Goal: Task Accomplishment & Management: Manage account settings

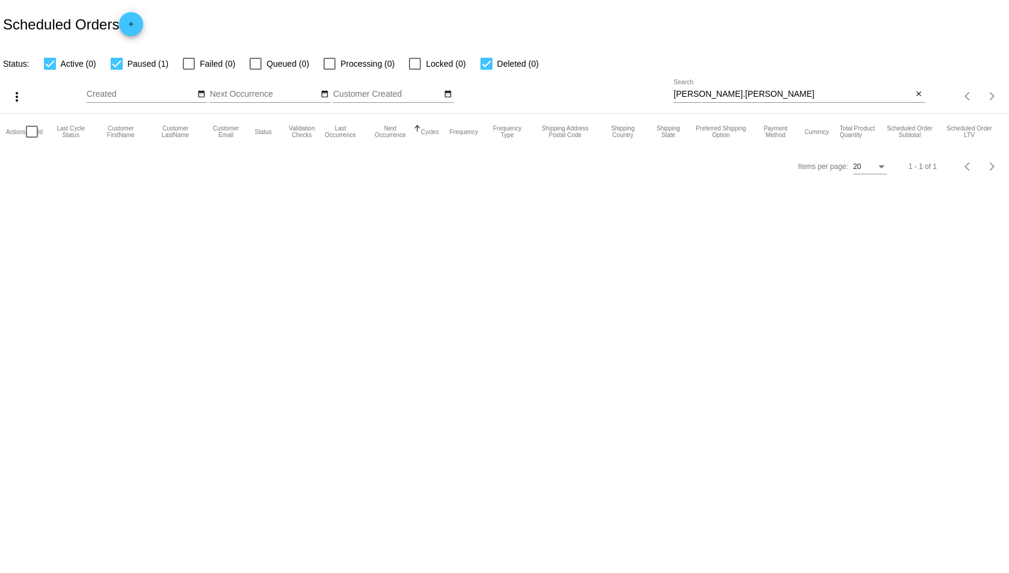
click at [707, 90] on input "[PERSON_NAME].[PERSON_NAME]" at bounding box center [792, 95] width 239 height 10
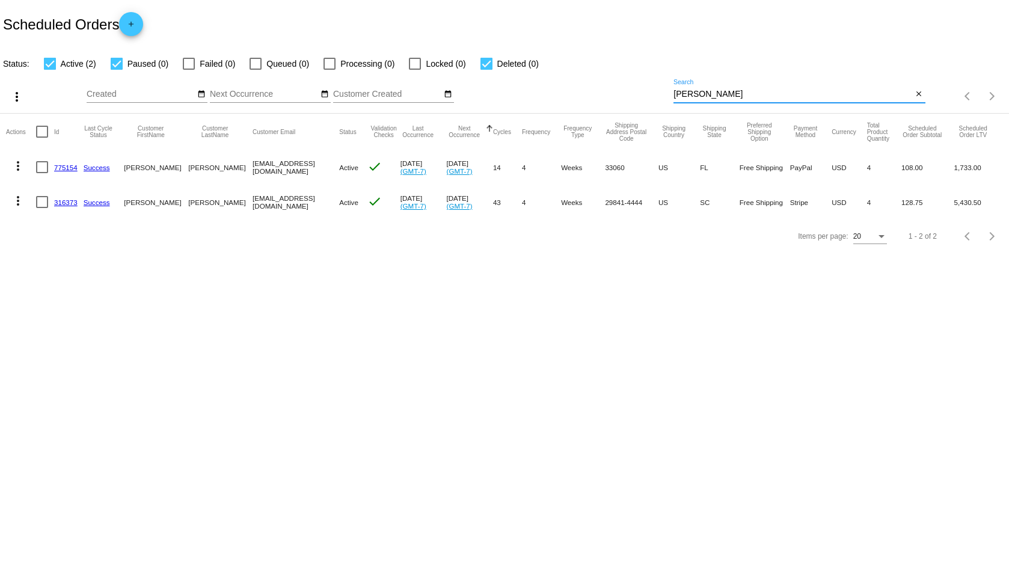
type input "[PERSON_NAME]"
click at [72, 167] on link "775154" at bounding box center [65, 168] width 23 height 8
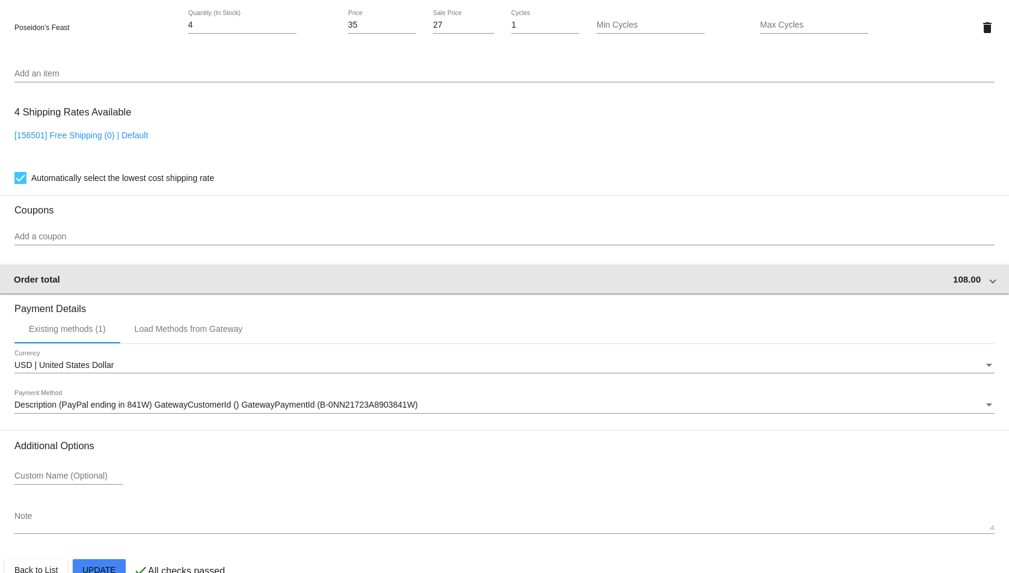
scroll to position [885, 0]
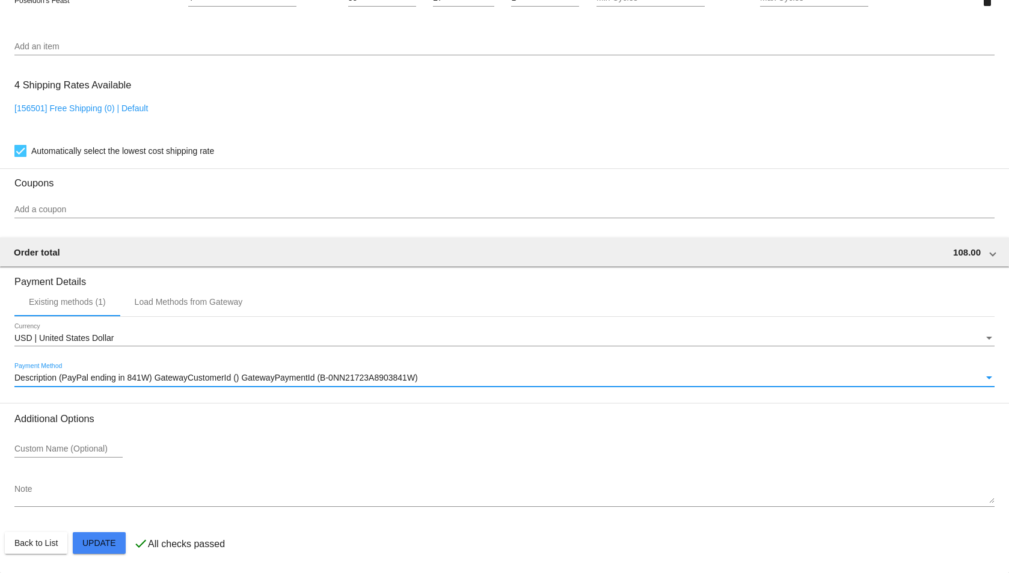
click at [206, 382] on span "Description (PayPal ending in 841W) GatewayCustomerId () GatewayPaymentId (B-0N…" at bounding box center [215, 378] width 403 height 10
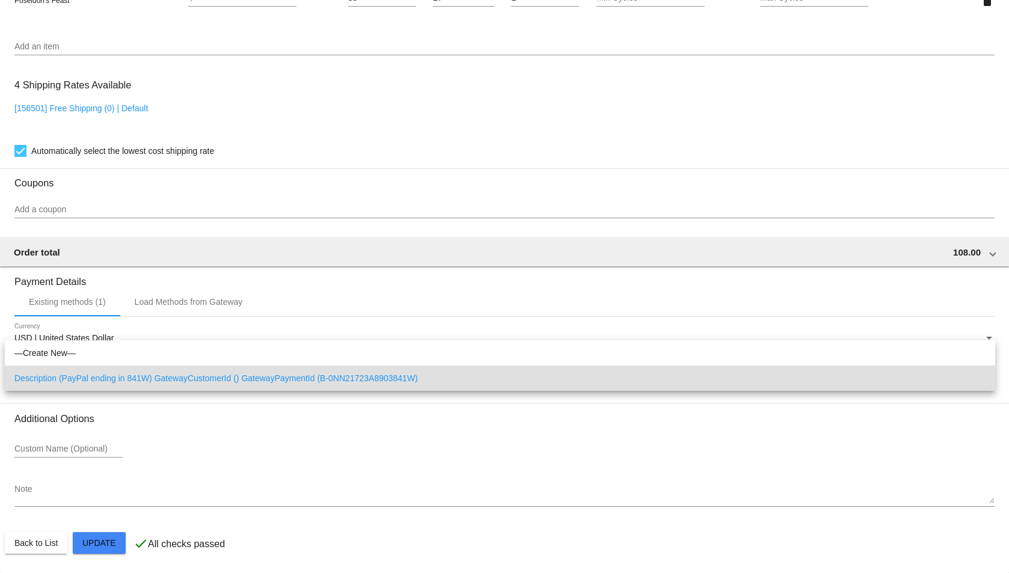
click at [262, 261] on div at bounding box center [504, 286] width 1009 height 573
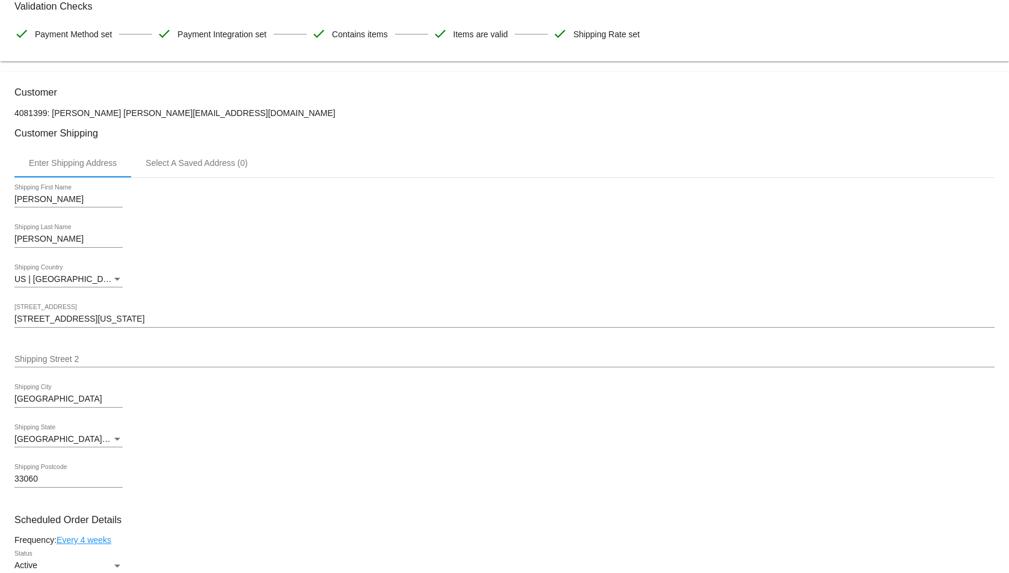
scroll to position [43, 0]
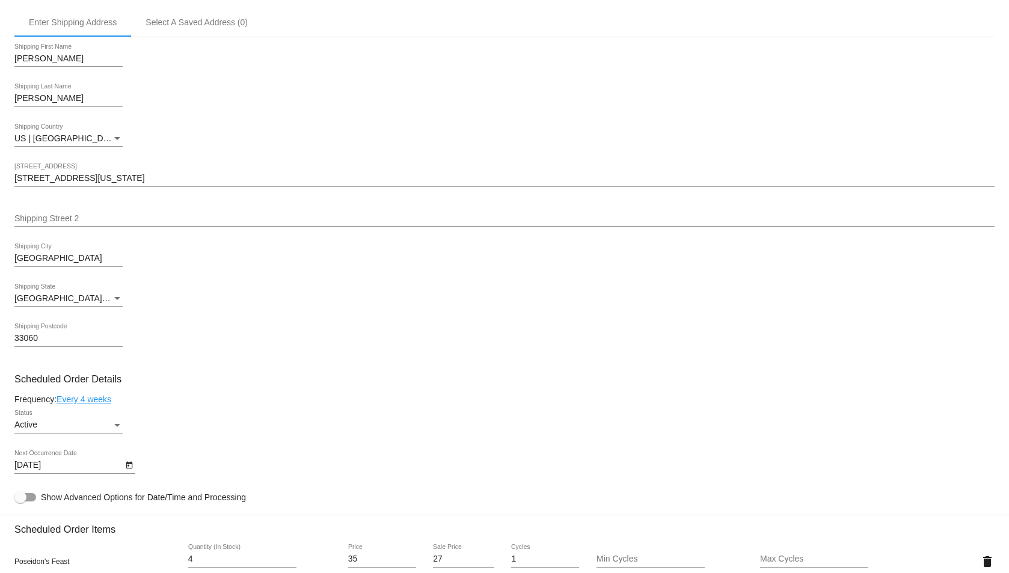
scroll to position [464, 0]
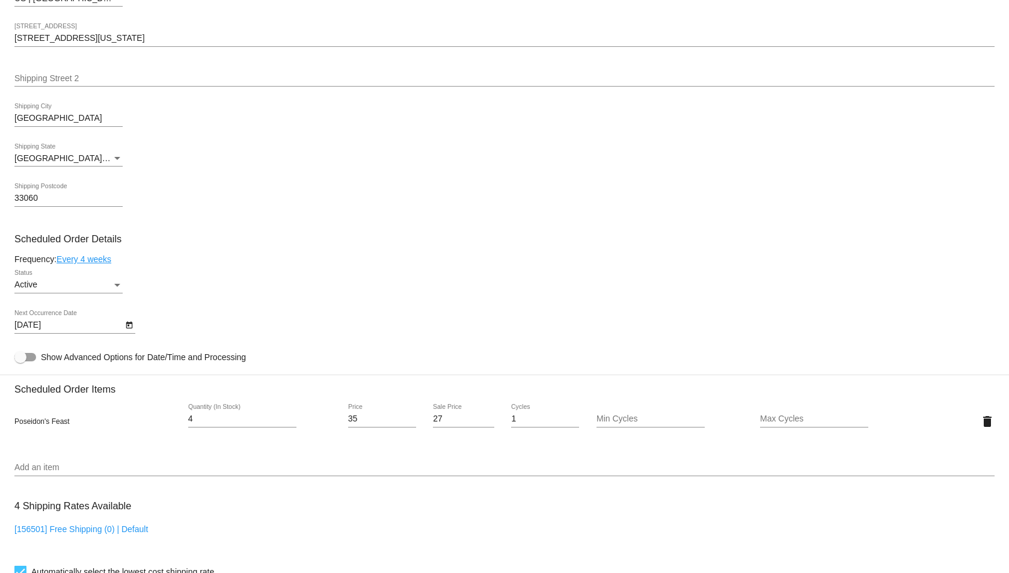
click at [116, 287] on div "Status" at bounding box center [117, 285] width 11 height 10
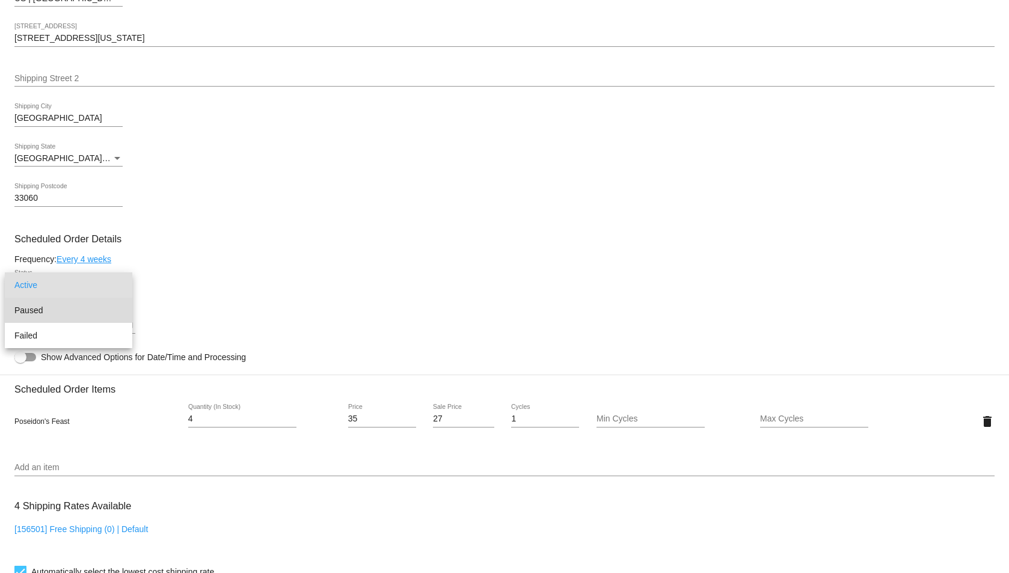
click at [87, 302] on span "Paused" at bounding box center [68, 310] width 108 height 25
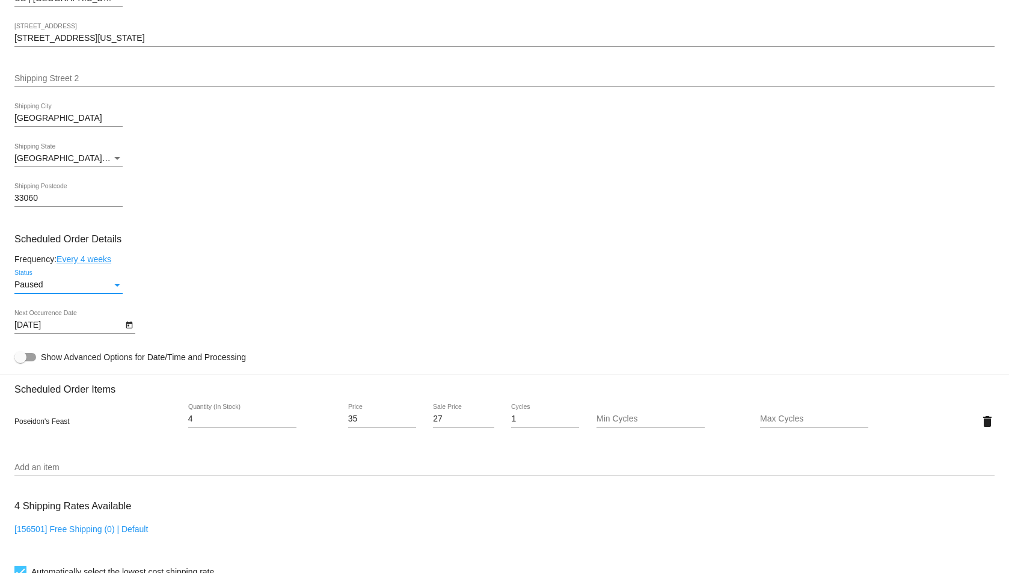
click at [244, 235] on h3 "Scheduled Order Details" at bounding box center [504, 238] width 980 height 11
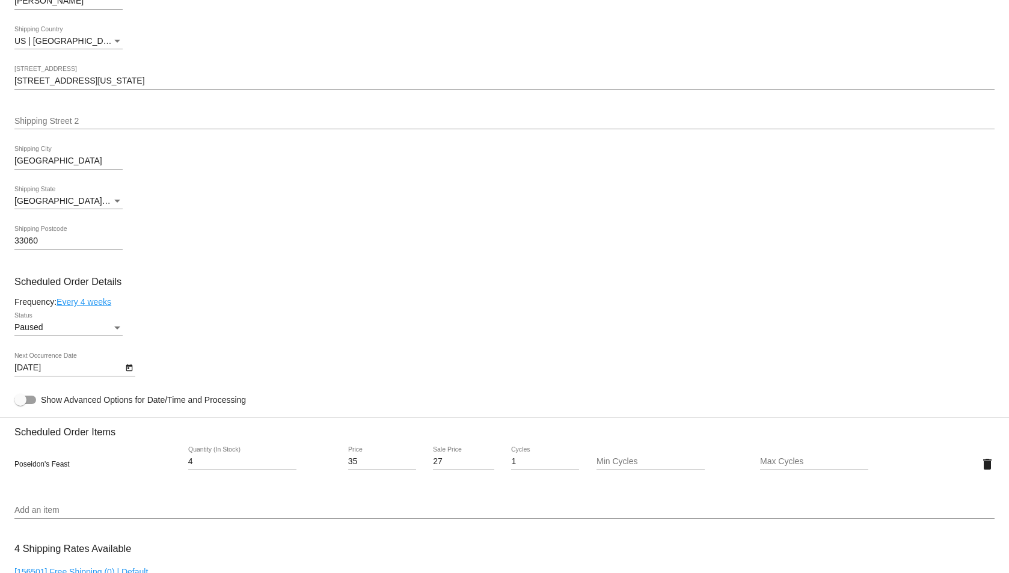
scroll to position [561, 0]
